Goal: Transaction & Acquisition: Purchase product/service

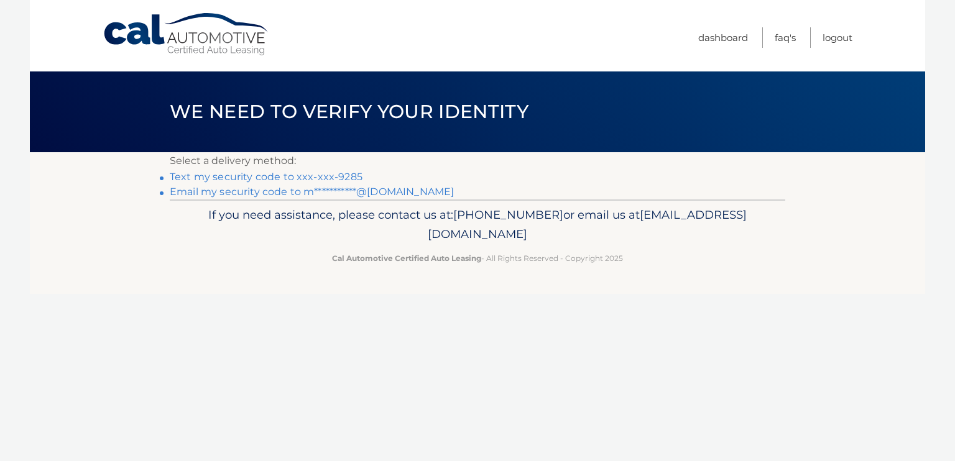
click at [274, 178] on link "Text my security code to xxx-xxx-9285" at bounding box center [266, 177] width 193 height 12
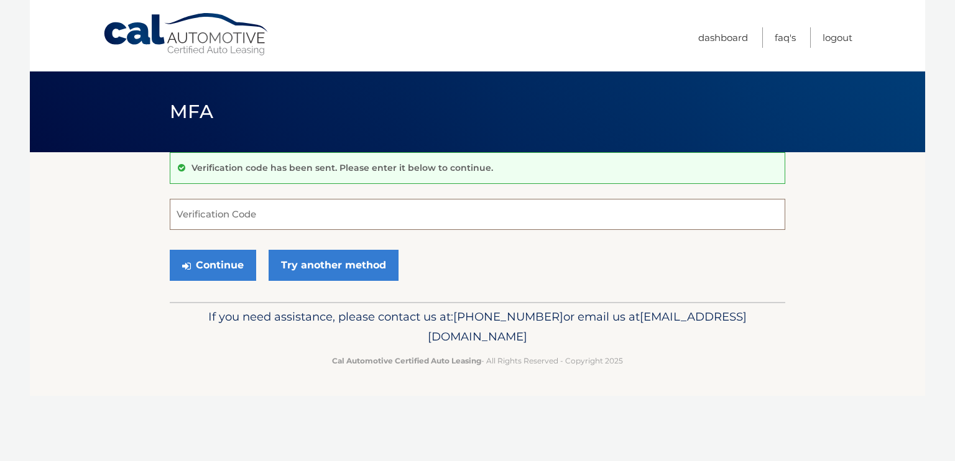
click at [274, 210] on input "Verification Code" at bounding box center [478, 214] width 616 height 31
type input "279156"
click at [226, 262] on button "Continue" at bounding box center [213, 265] width 86 height 31
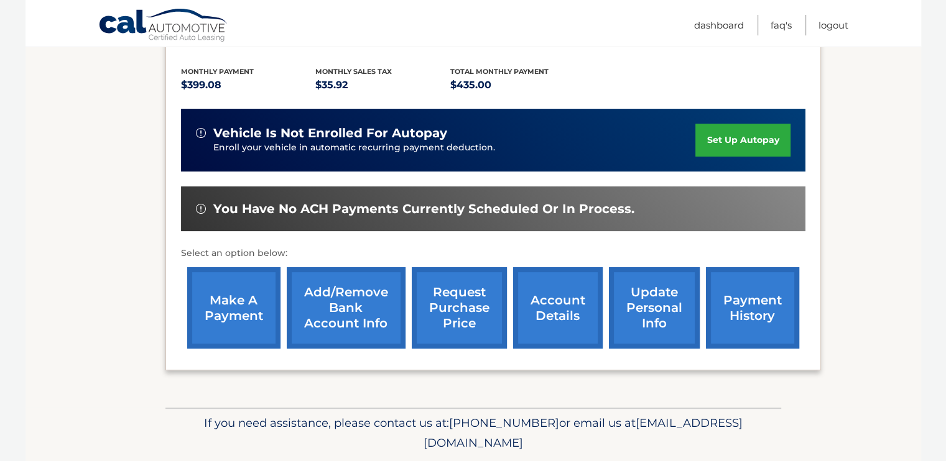
scroll to position [257, 0]
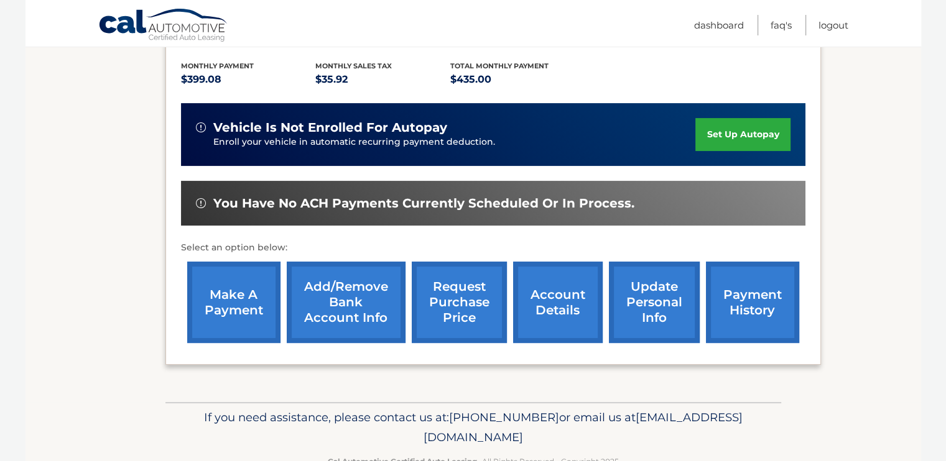
click at [240, 302] on link "make a payment" at bounding box center [233, 302] width 93 height 81
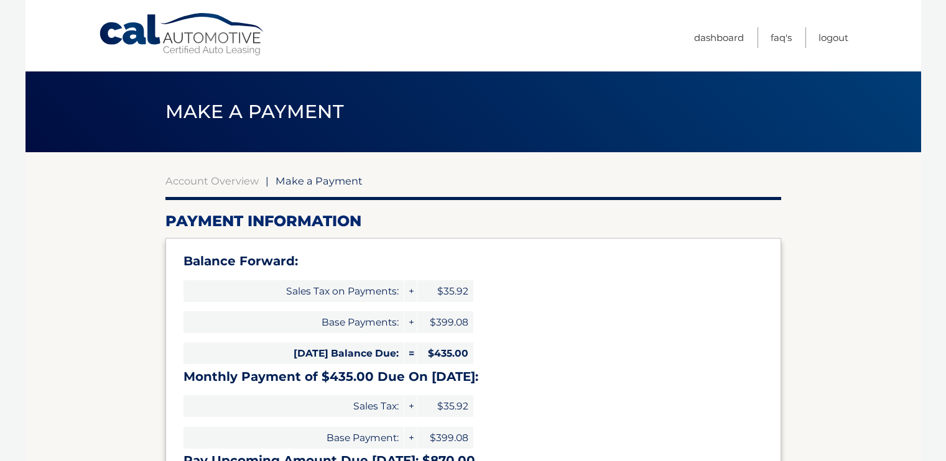
select select "NDU2YzI3MDgtZTVjOC00YzcyLWJmNmItOTI2YTQzYTc2NWI0"
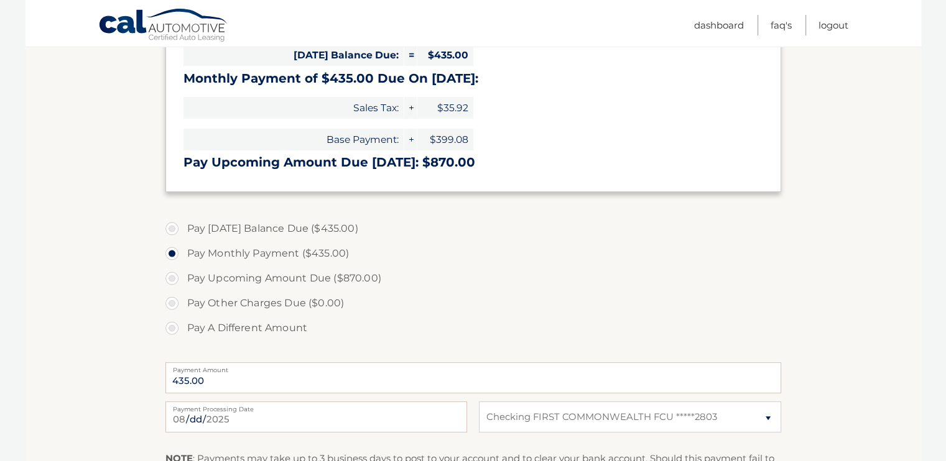
scroll to position [323, 0]
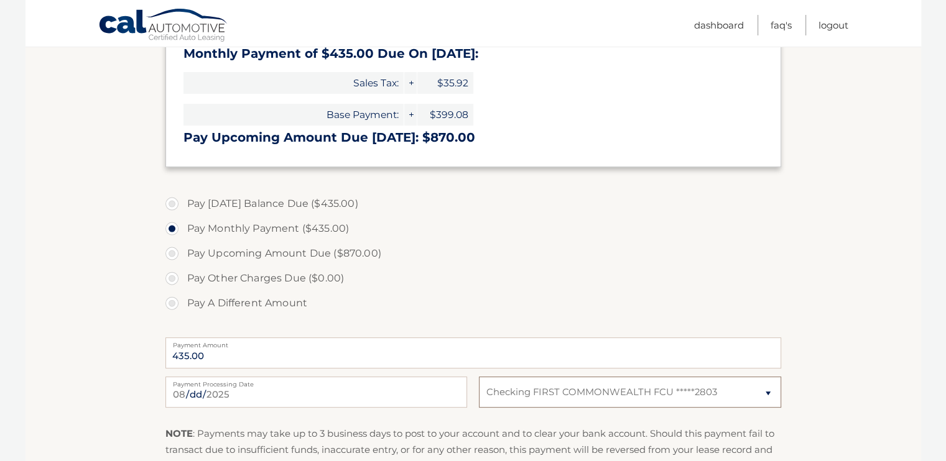
click at [773, 393] on select "Select Bank Account Checking FIRST COMMONWEALTH FCU *****2803" at bounding box center [630, 392] width 302 height 31
click at [844, 394] on section "Account Overview | Make a Payment Payment Information Balance Forward: Sales Ta…" at bounding box center [472, 192] width 895 height 726
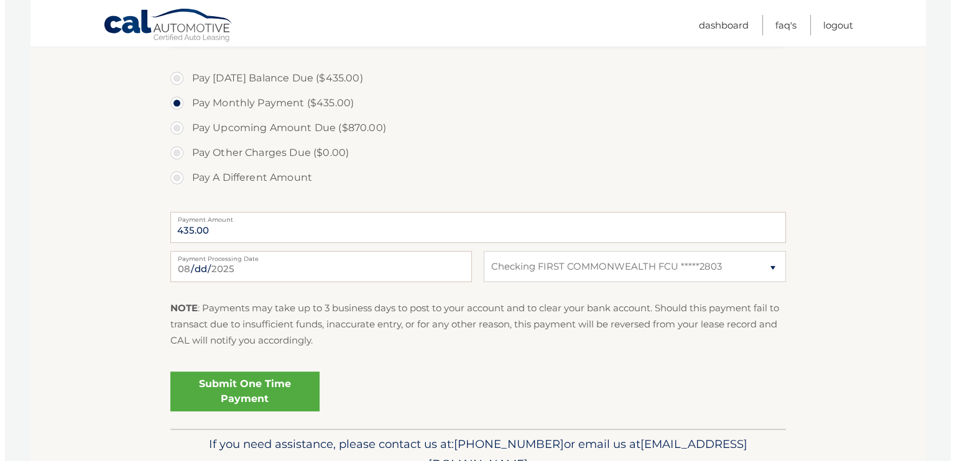
scroll to position [473, 0]
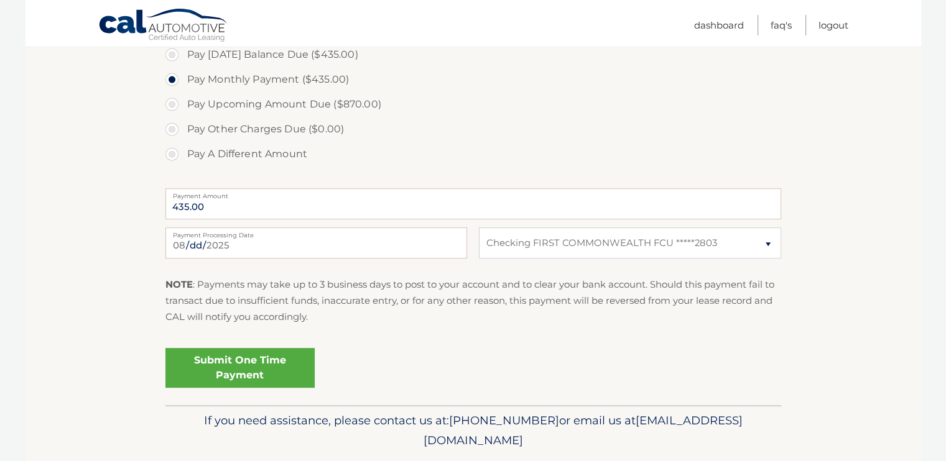
click at [256, 363] on link "Submit One Time Payment" at bounding box center [239, 368] width 149 height 40
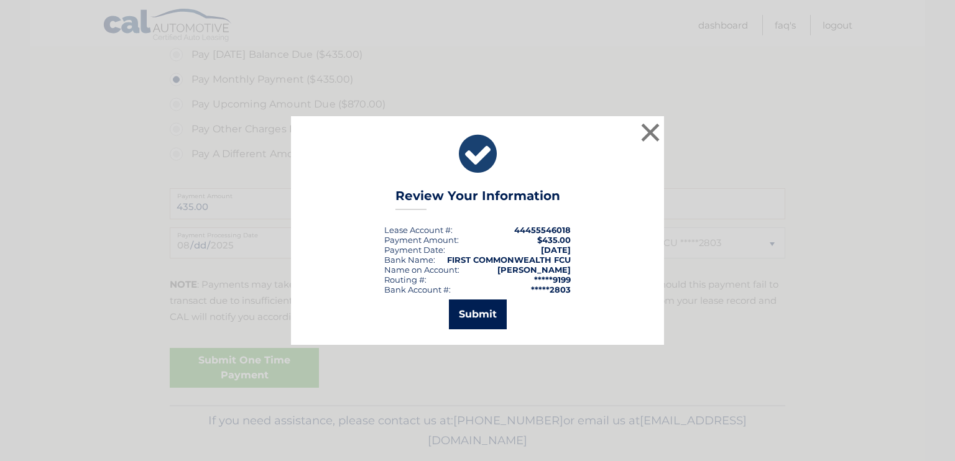
click at [492, 313] on button "Submit" at bounding box center [478, 315] width 58 height 30
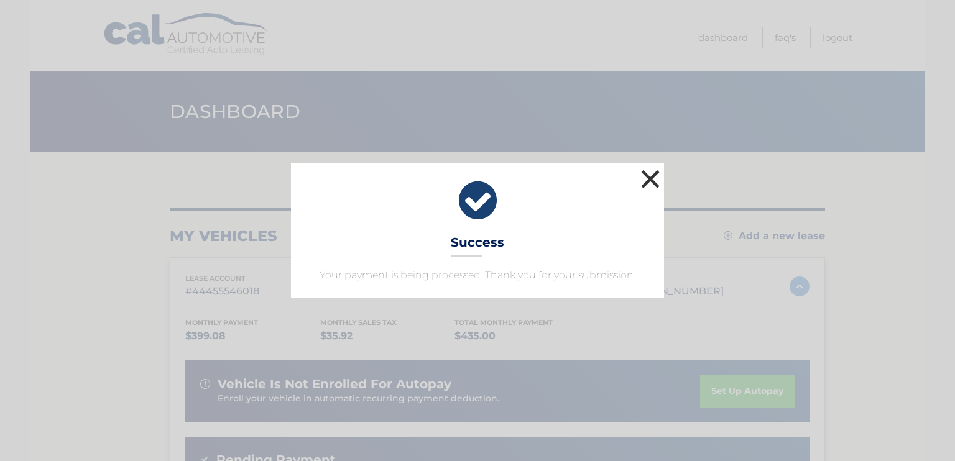
click at [643, 183] on button "×" at bounding box center [650, 179] width 25 height 25
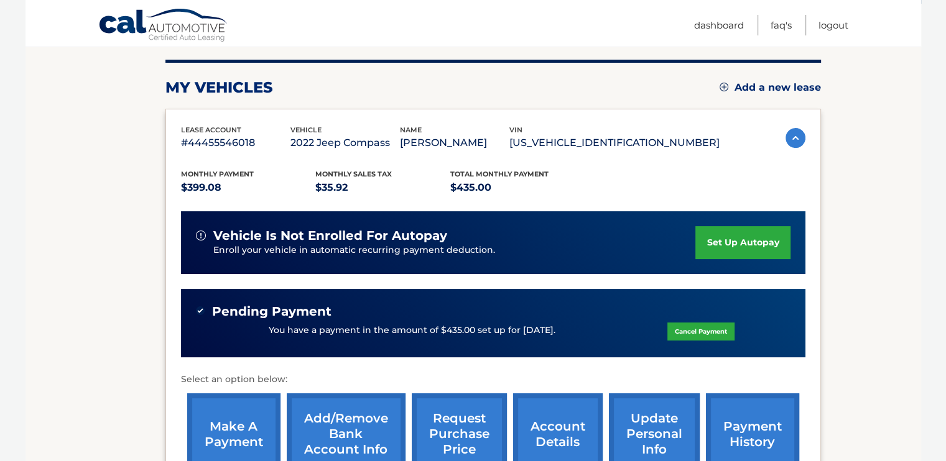
scroll to position [149, 0]
